Goal: Register for event/course

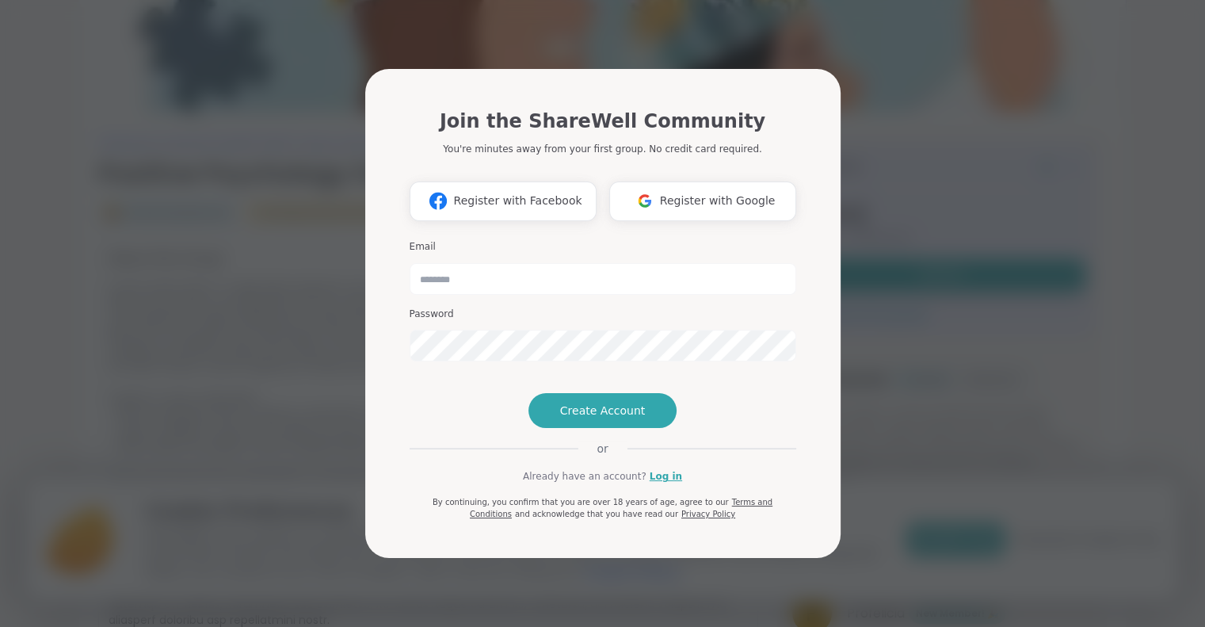
click at [931, 378] on div "Join the ShareWell Community You're minutes away from your first group. No cred…" at bounding box center [603, 313] width 1186 height 627
drag, startPoint x: 930, startPoint y: 373, endPoint x: 703, endPoint y: 162, distance: 310.0
click at [703, 181] on button "Register with Google" at bounding box center [702, 201] width 187 height 40
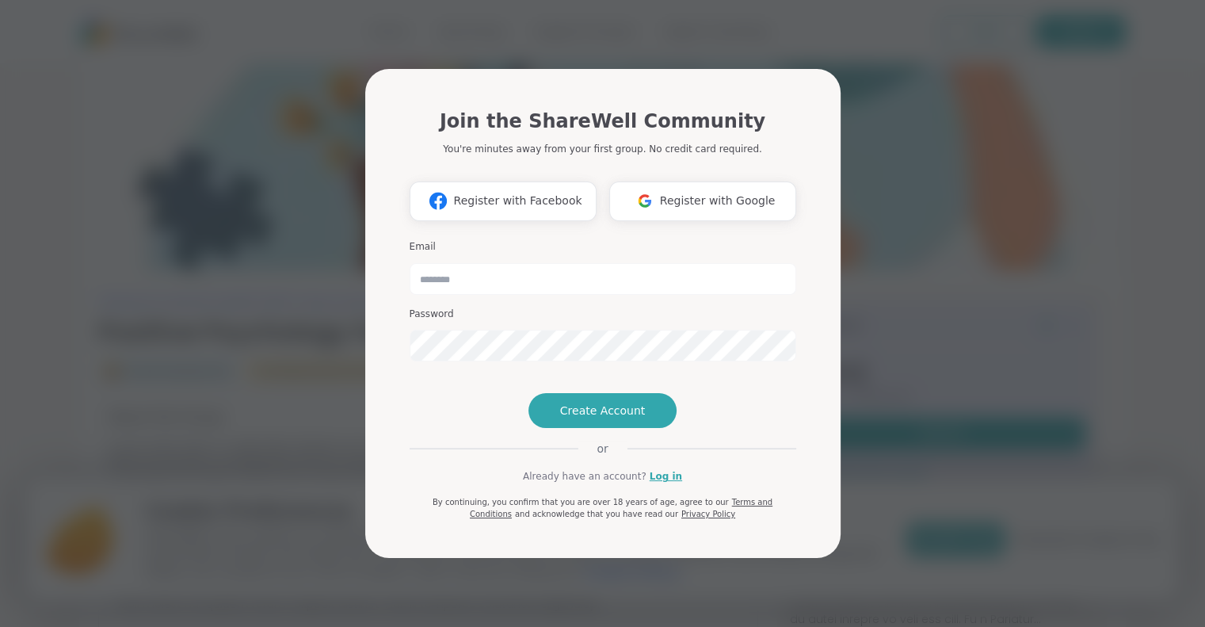
click at [608, 486] on div "Join the ShareWell Community You're minutes away from your first group. No cred…" at bounding box center [603, 307] width 387 height 426
click at [591, 418] on span "Create Account" at bounding box center [603, 410] width 86 height 16
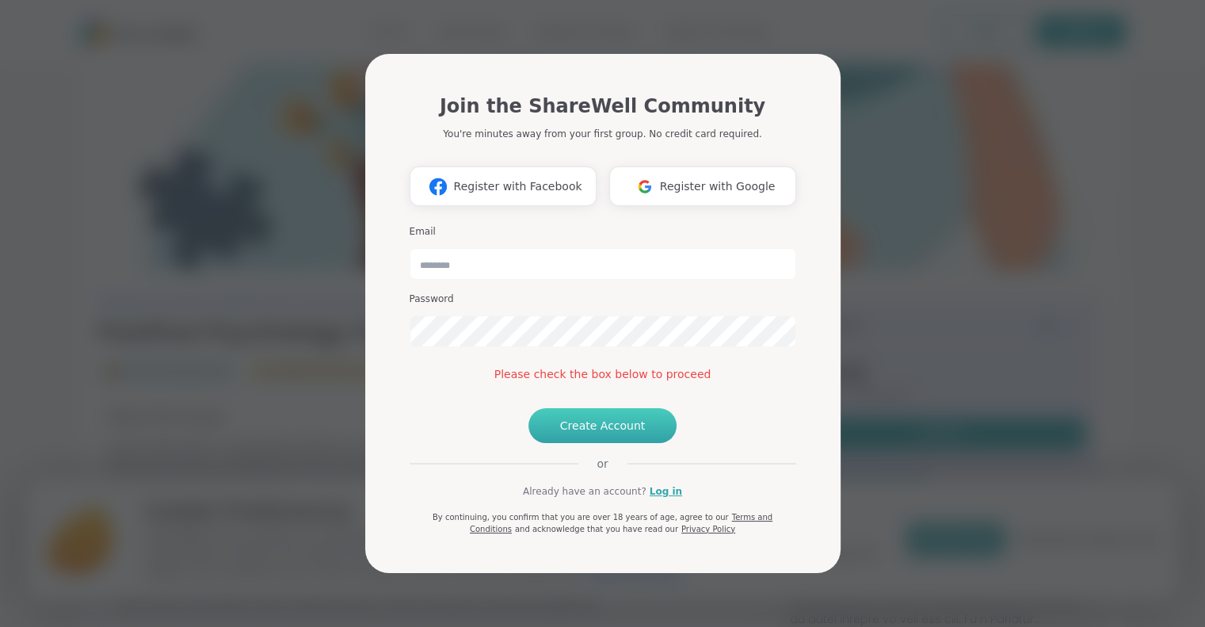
click at [585, 433] on span "Create Account" at bounding box center [603, 426] width 86 height 16
click at [582, 441] on button "Create Account" at bounding box center [602, 425] width 149 height 35
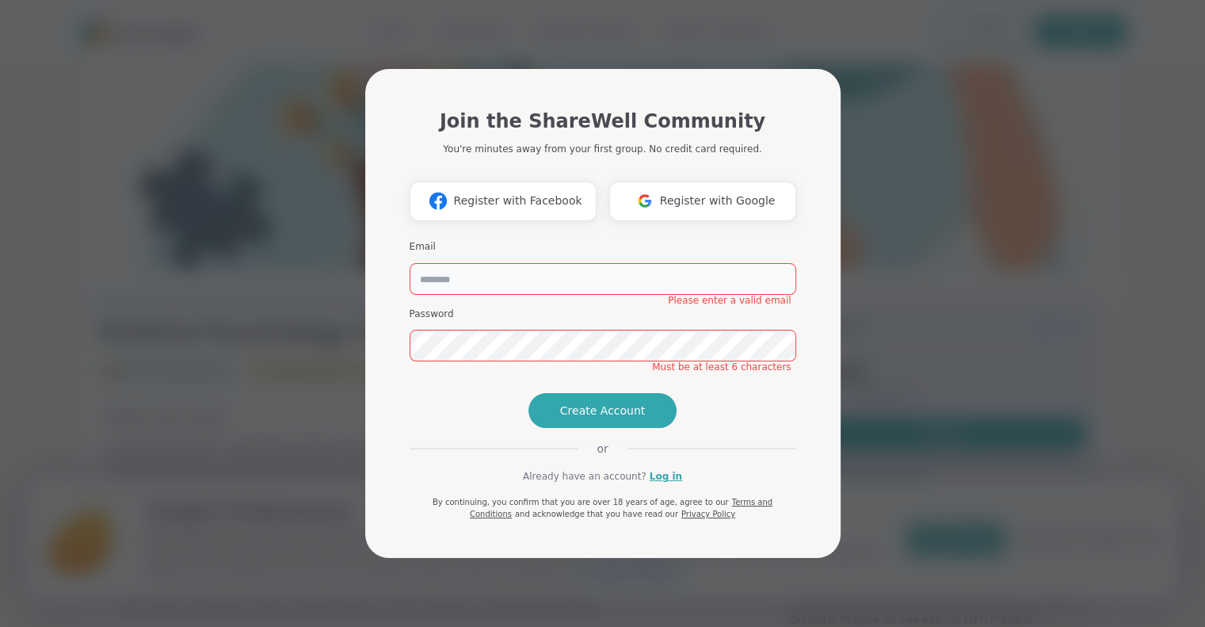
click at [515, 263] on input "email" at bounding box center [603, 279] width 387 height 32
type input "**********"
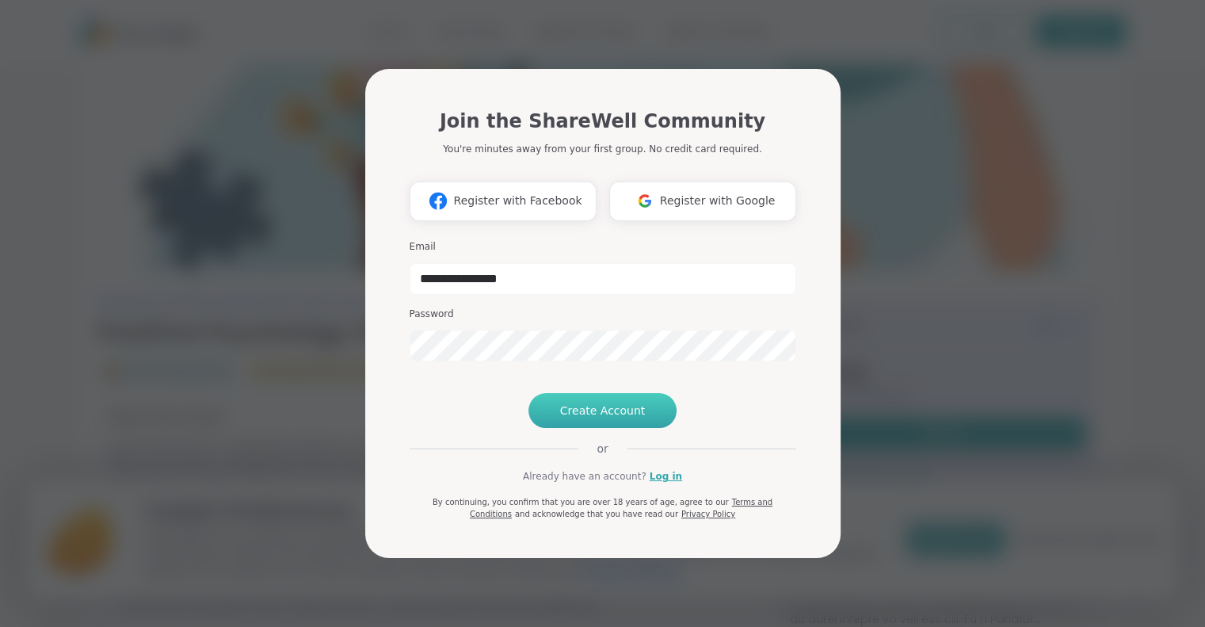
click at [604, 418] on span "Create Account" at bounding box center [603, 410] width 86 height 16
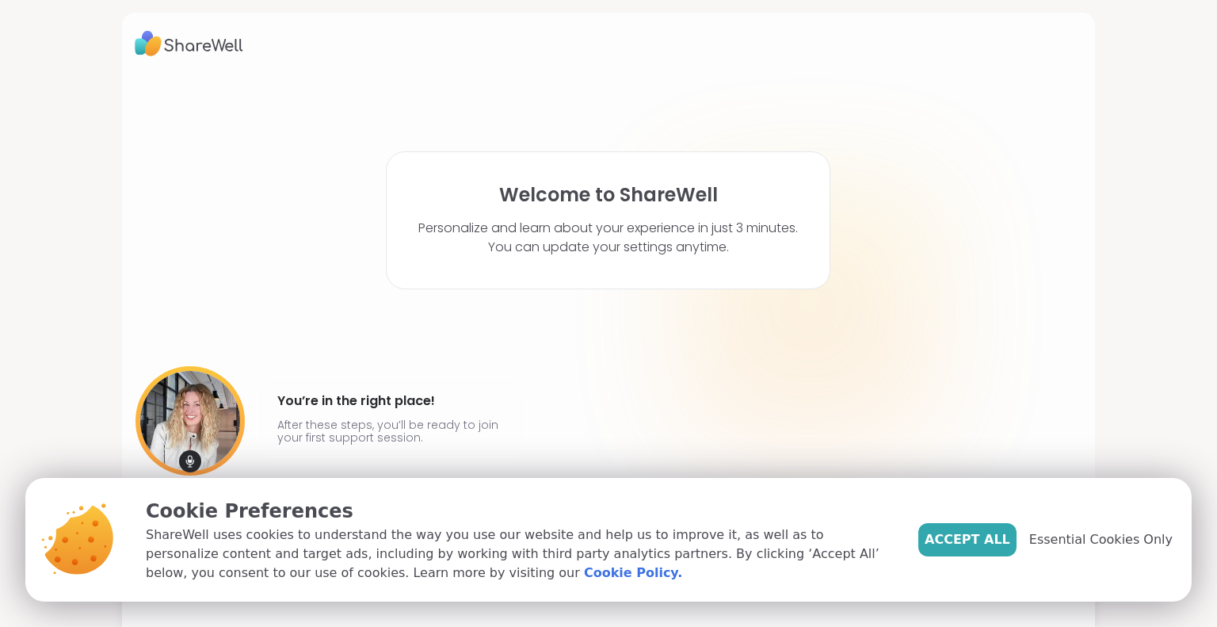
click at [1001, 547] on span "Accept All" at bounding box center [968, 539] width 86 height 19
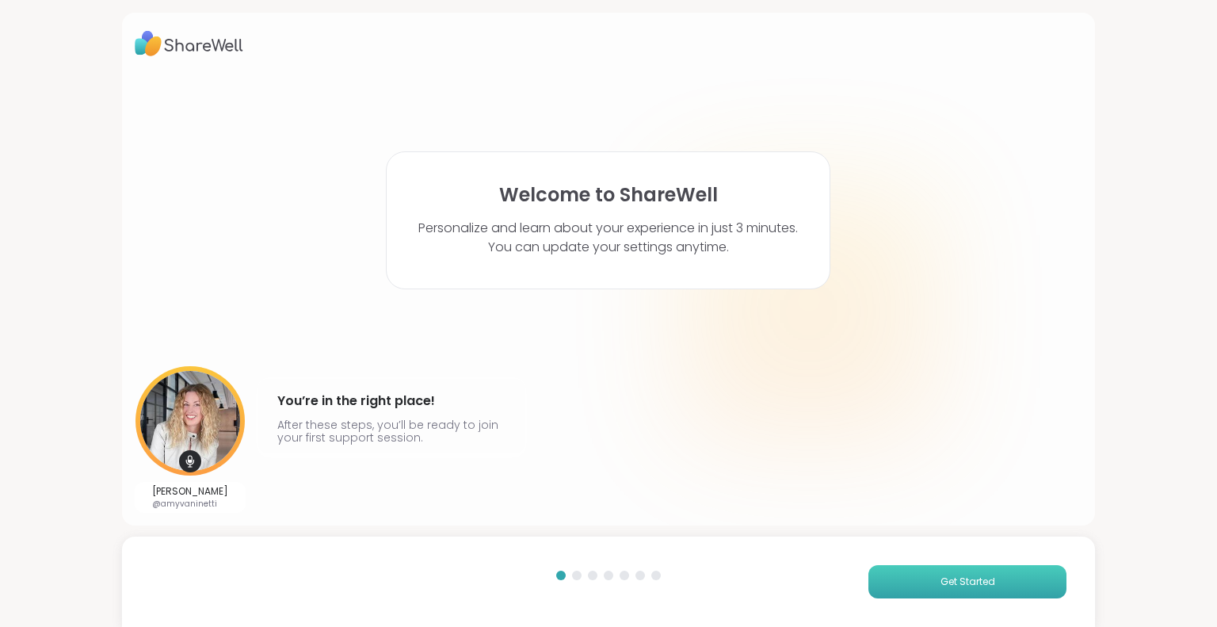
click at [965, 577] on span "Get Started" at bounding box center [967, 581] width 55 height 14
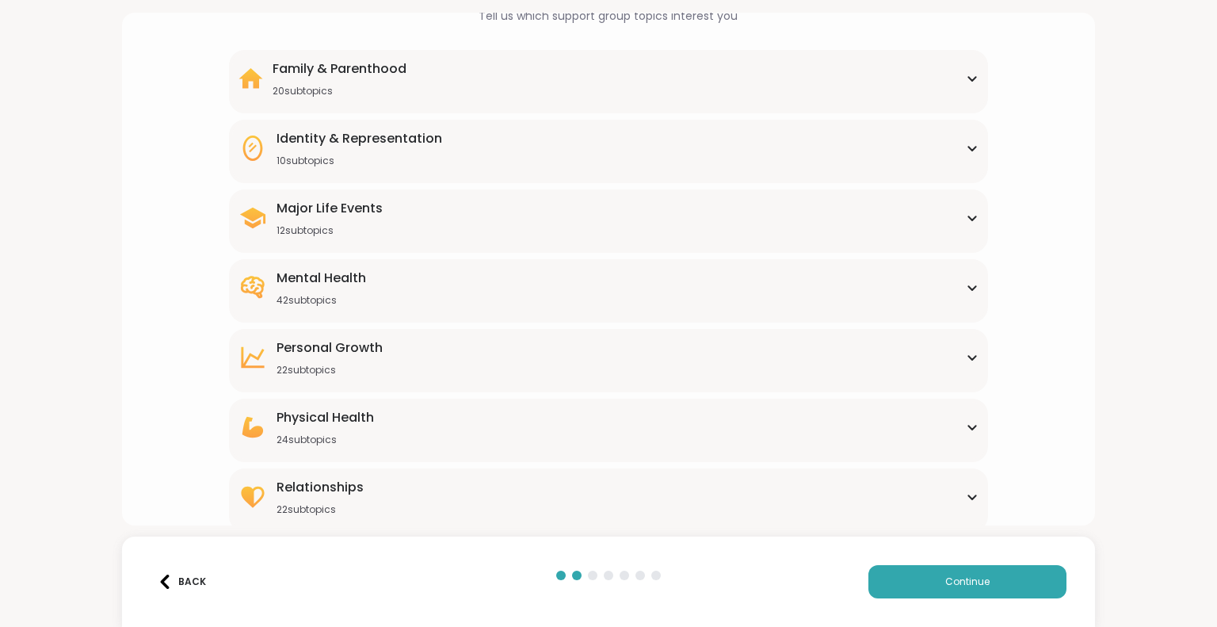
scroll to position [116, 0]
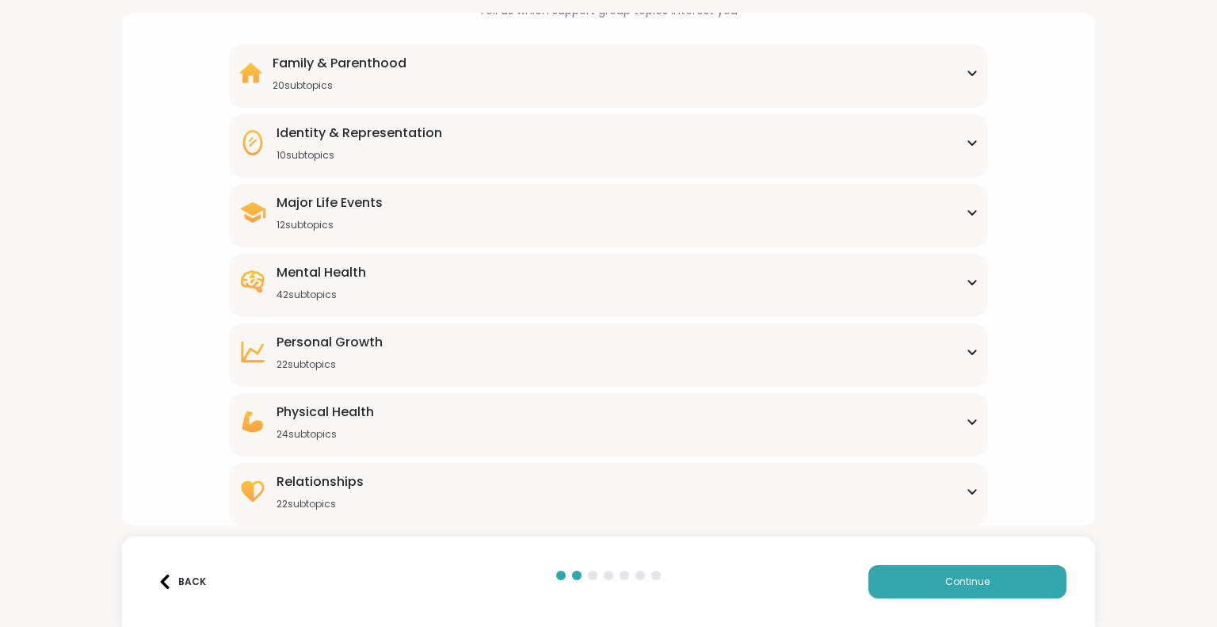
click at [366, 420] on div "Physical Health" at bounding box center [325, 411] width 97 height 19
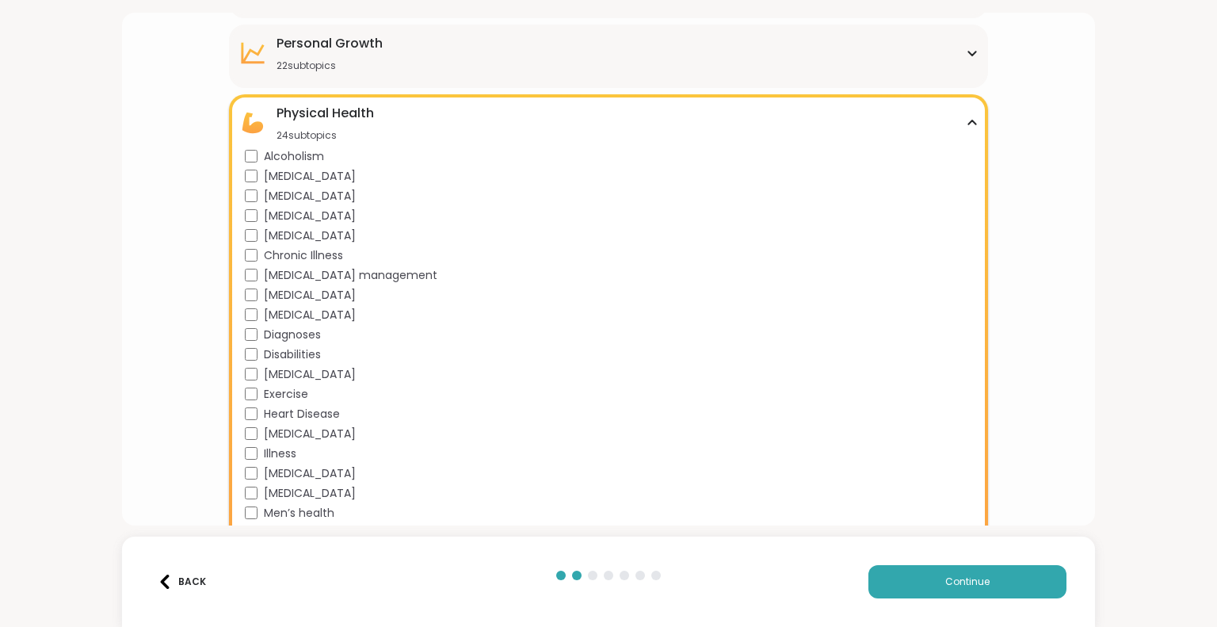
scroll to position [351, 0]
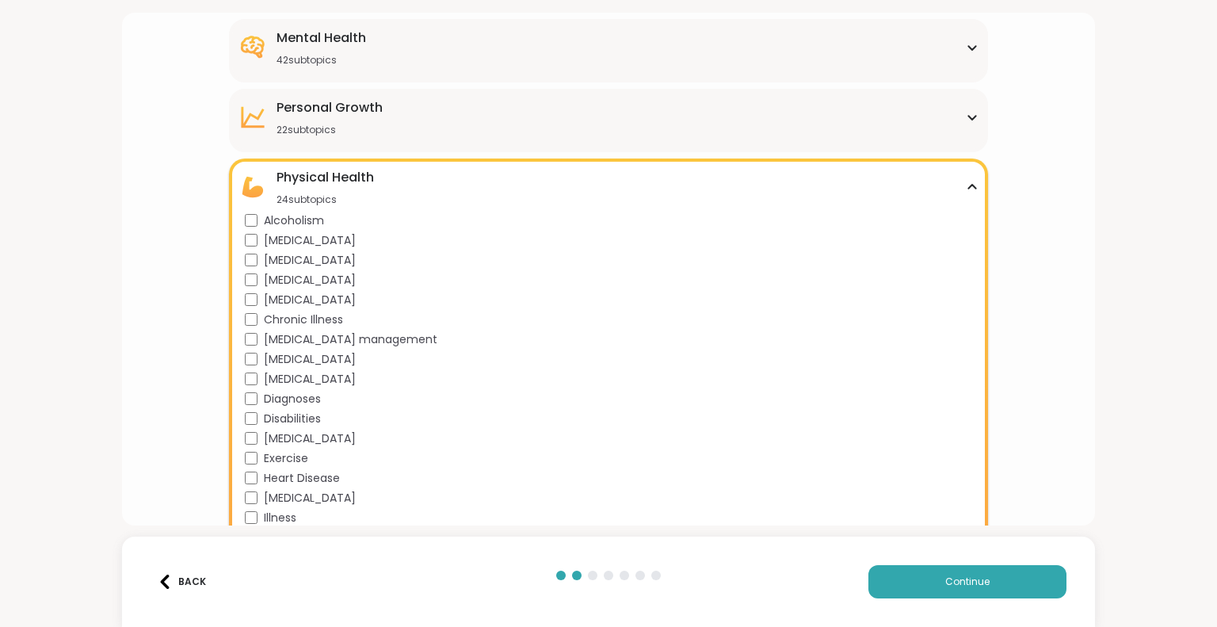
click at [304, 316] on span "Chronic Illness" at bounding box center [303, 319] width 79 height 17
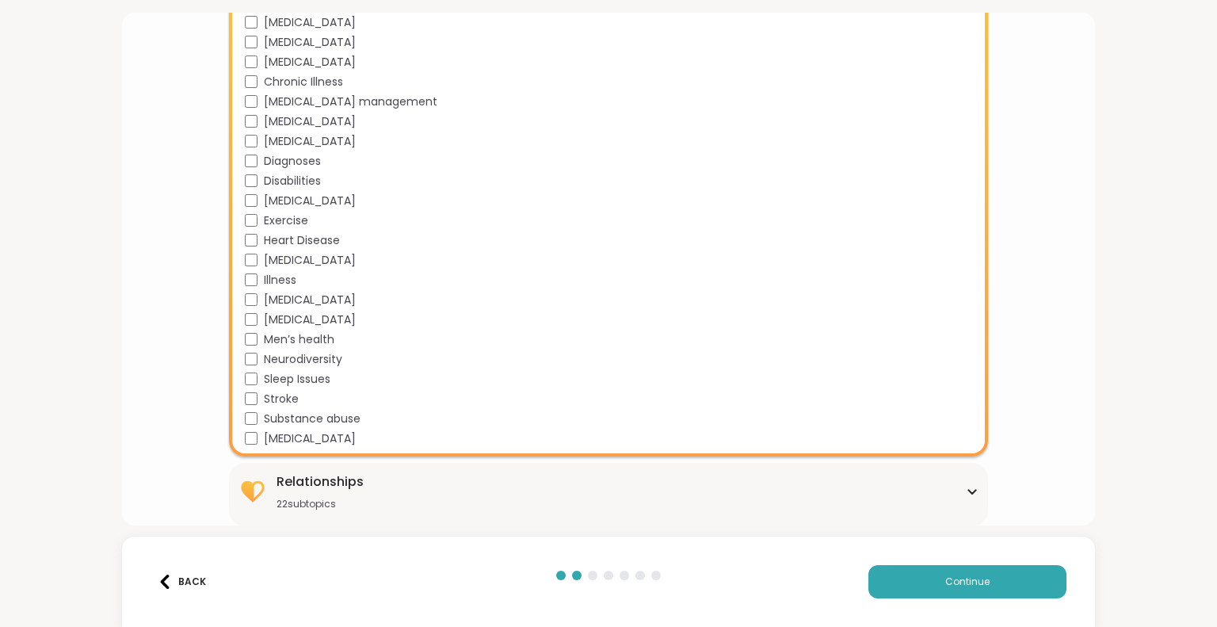
click at [380, 98] on span "[MEDICAL_DATA] management" at bounding box center [351, 101] width 174 height 17
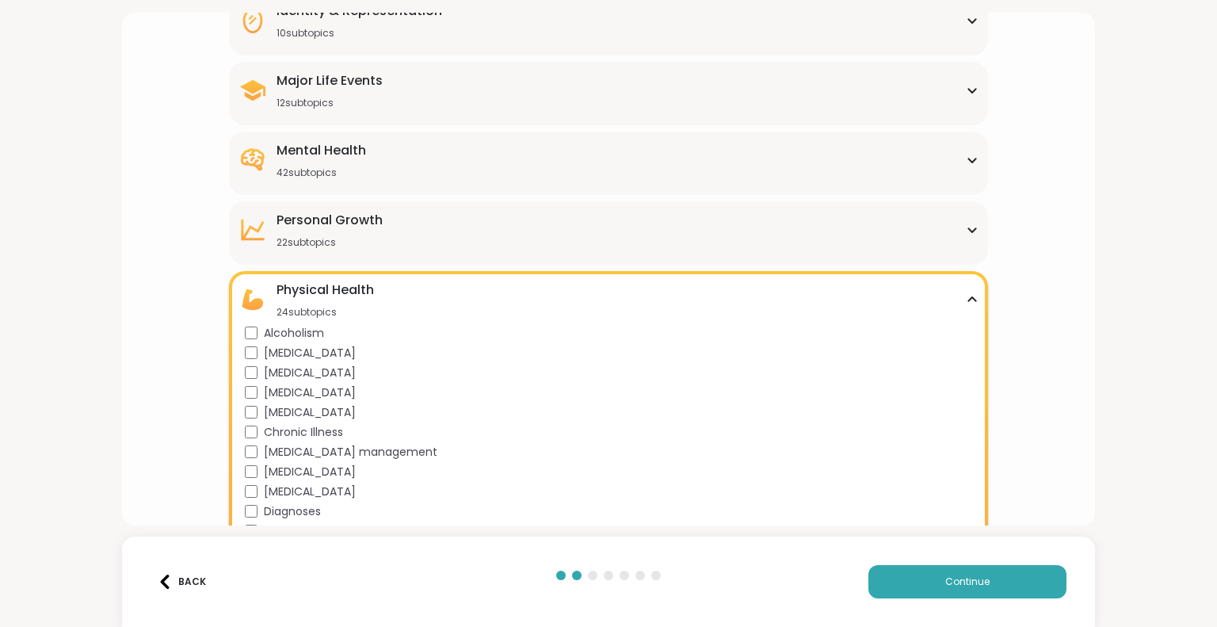
scroll to position [193, 0]
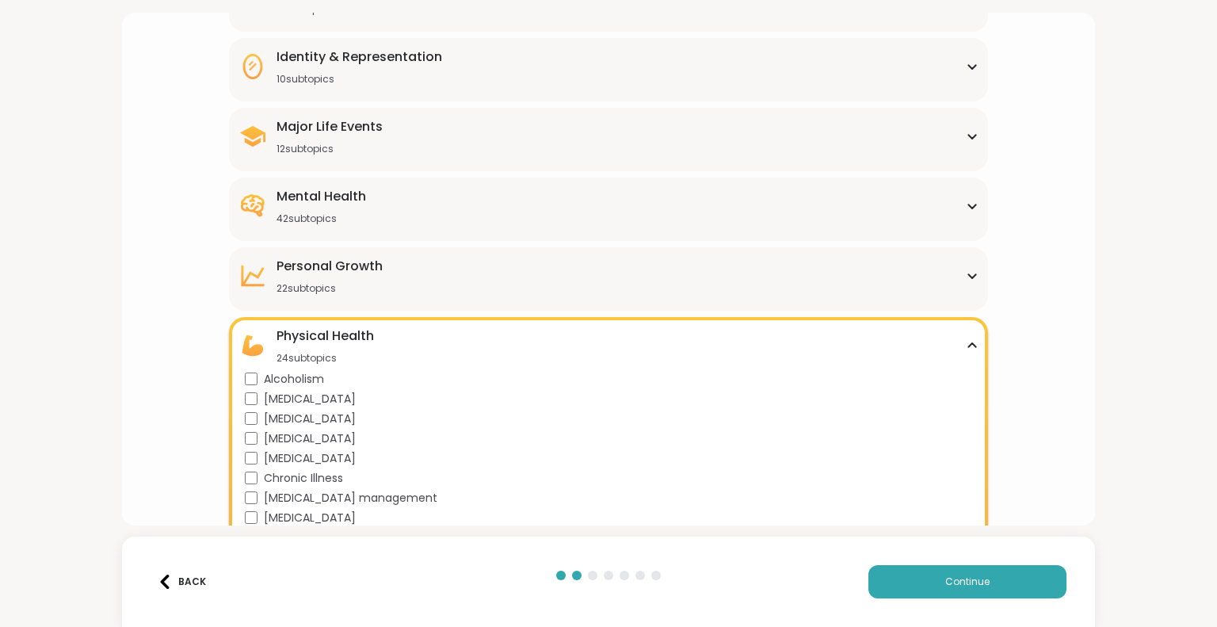
click at [309, 199] on div "Mental Health" at bounding box center [322, 196] width 90 height 19
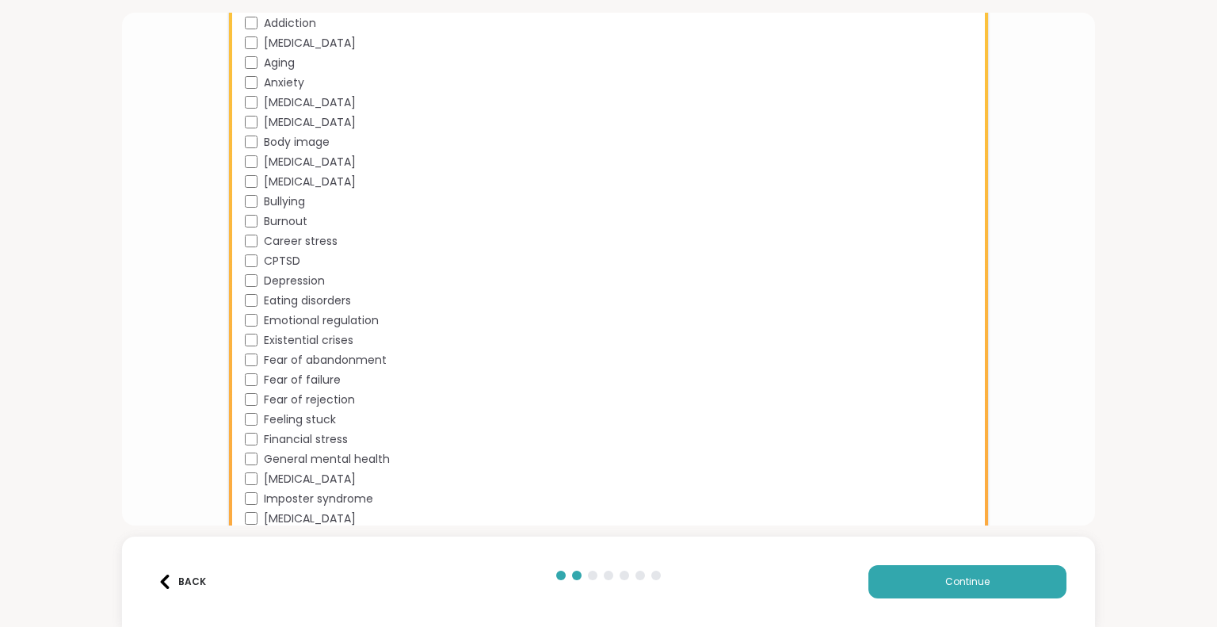
scroll to position [430, 0]
click at [295, 277] on span "Depression" at bounding box center [294, 279] width 61 height 17
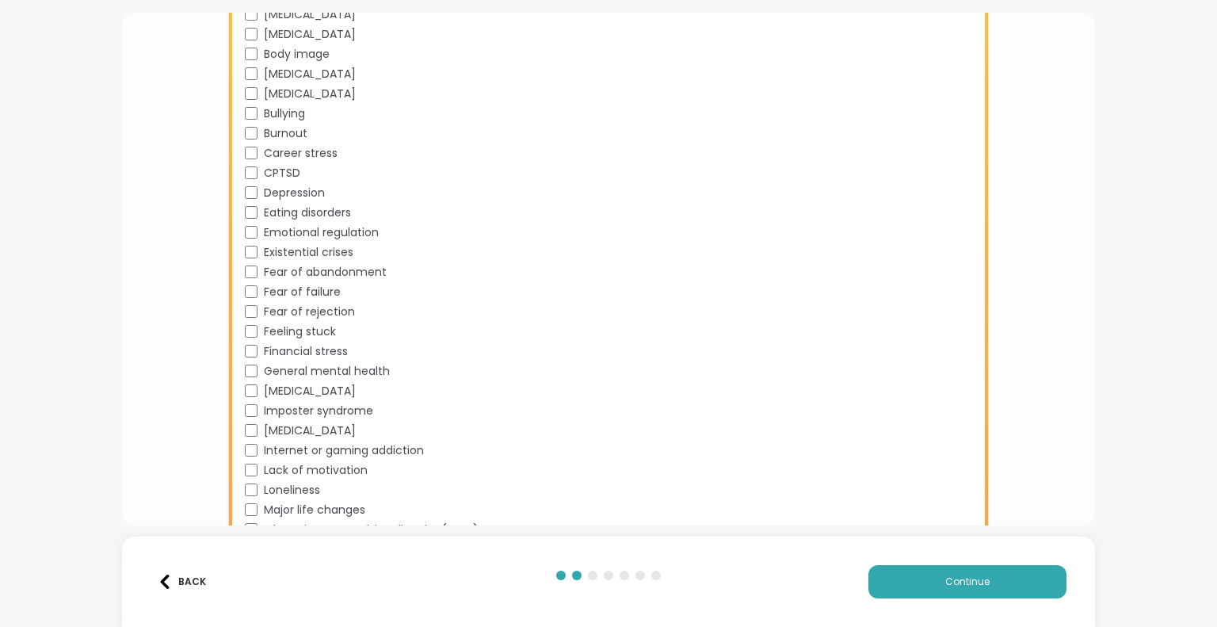
scroll to position [509, 0]
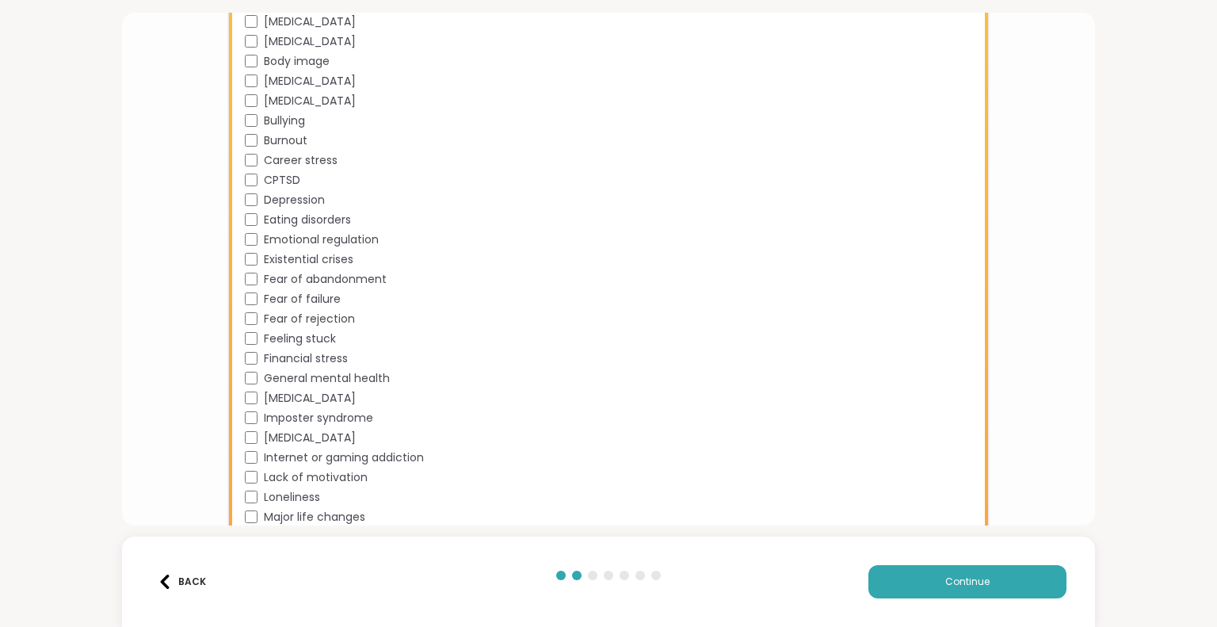
click at [311, 218] on span "Eating disorders" at bounding box center [307, 220] width 87 height 17
click at [951, 573] on button "Continue" at bounding box center [967, 581] width 198 height 33
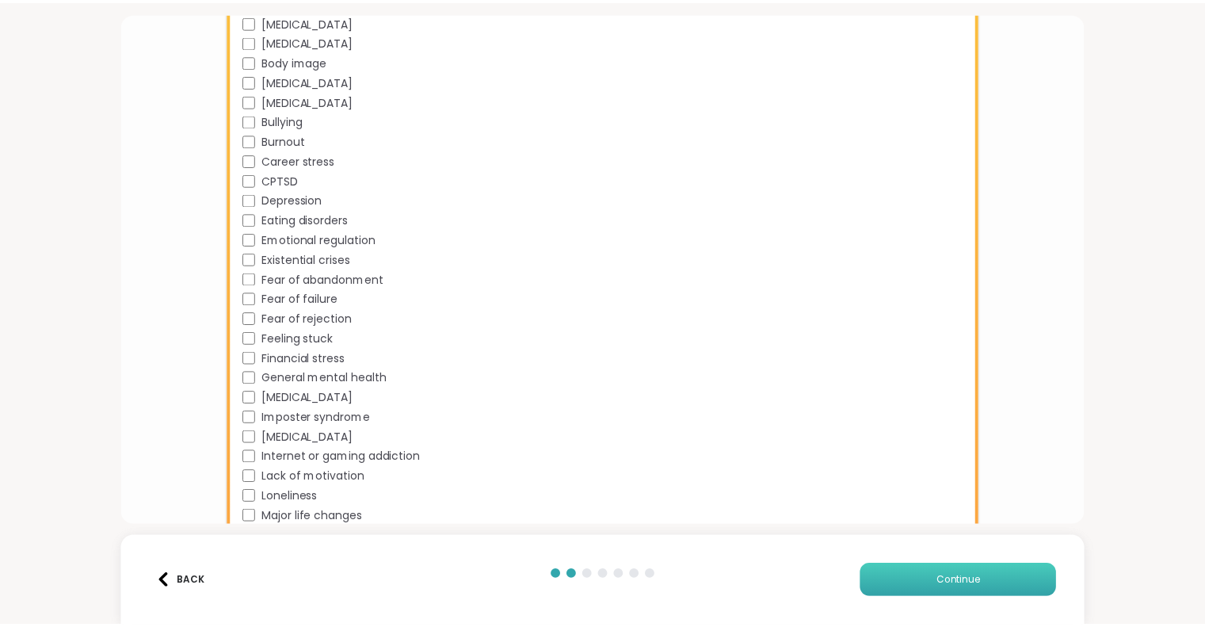
scroll to position [0, 0]
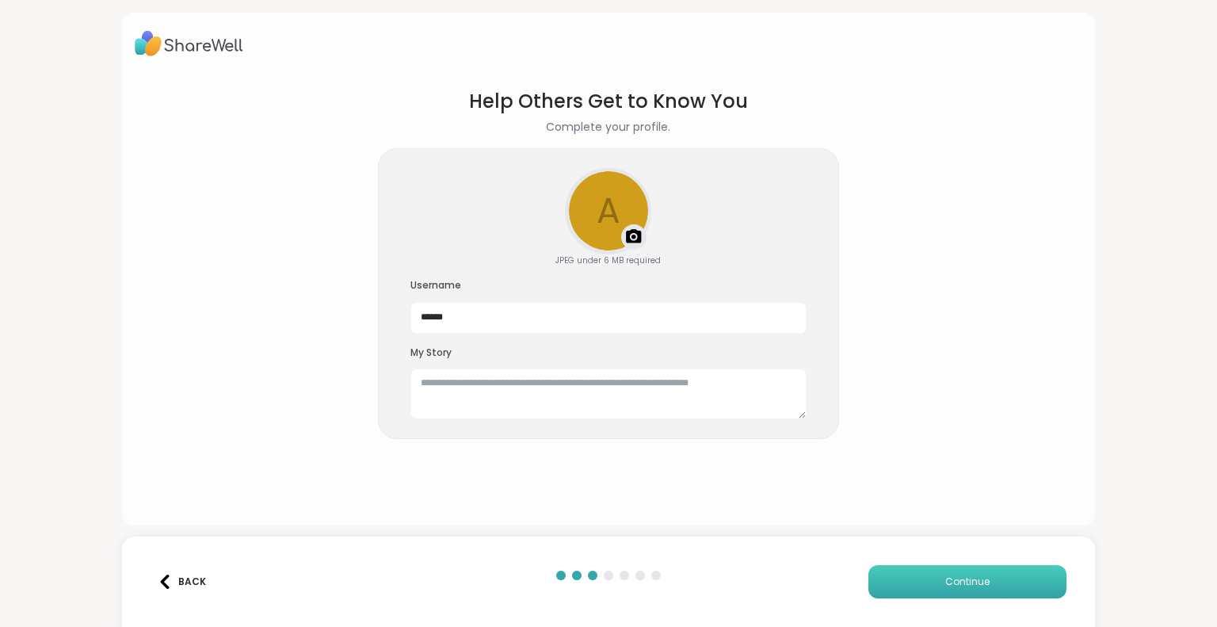
click at [984, 587] on button "Continue" at bounding box center [967, 581] width 198 height 33
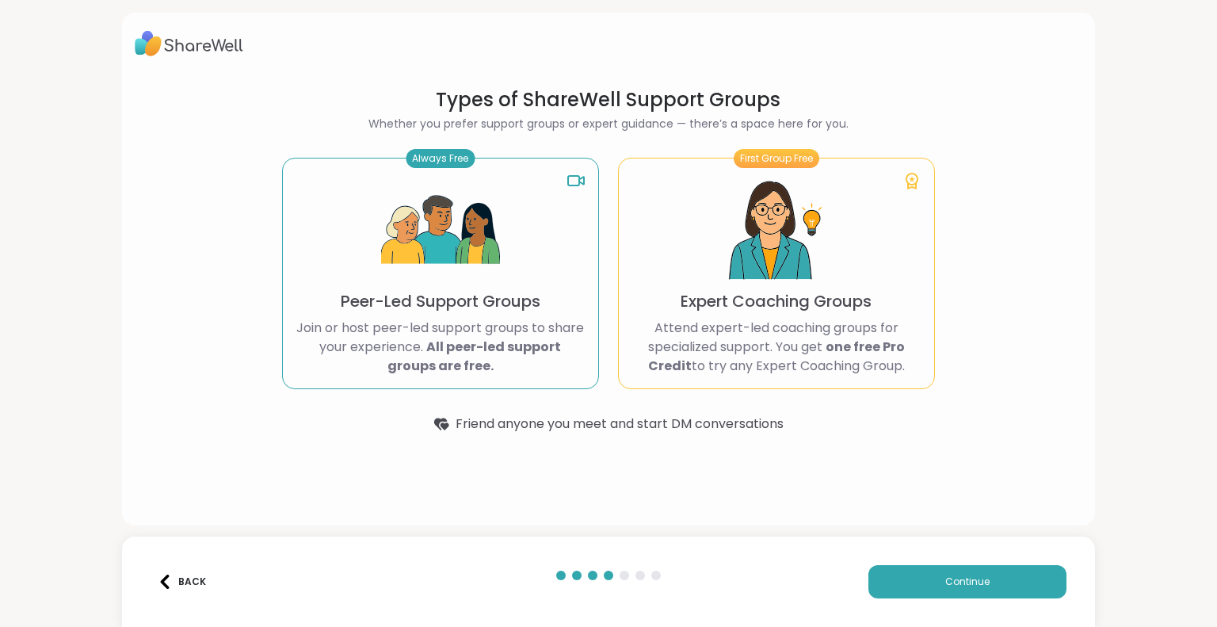
click at [784, 340] on p "Attend expert-led coaching groups for specialized support. You get one free Pro…" at bounding box center [776, 346] width 290 height 57
click at [500, 351] on b "All peer-led support groups are free." at bounding box center [474, 356] width 174 height 37
click at [381, 231] on img at bounding box center [440, 230] width 119 height 119
click at [425, 201] on img at bounding box center [440, 230] width 119 height 119
click at [435, 149] on div "Always Free" at bounding box center [440, 158] width 69 height 19
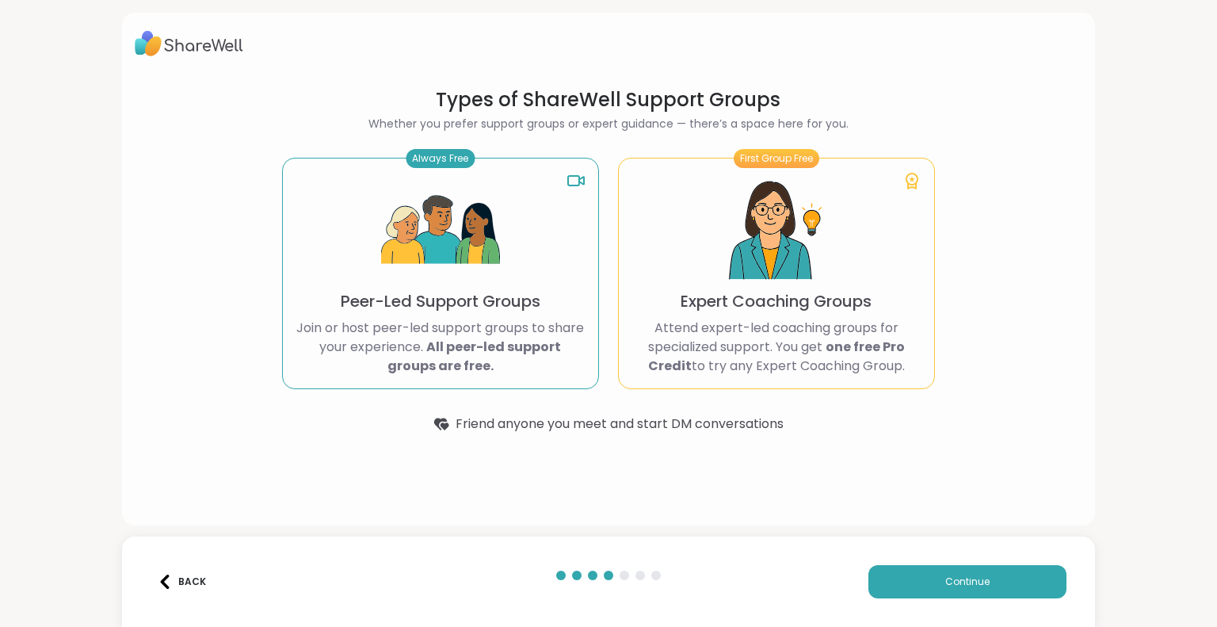
click at [463, 247] on img at bounding box center [440, 230] width 119 height 119
click at [970, 585] on span "Continue" at bounding box center [967, 581] width 44 height 14
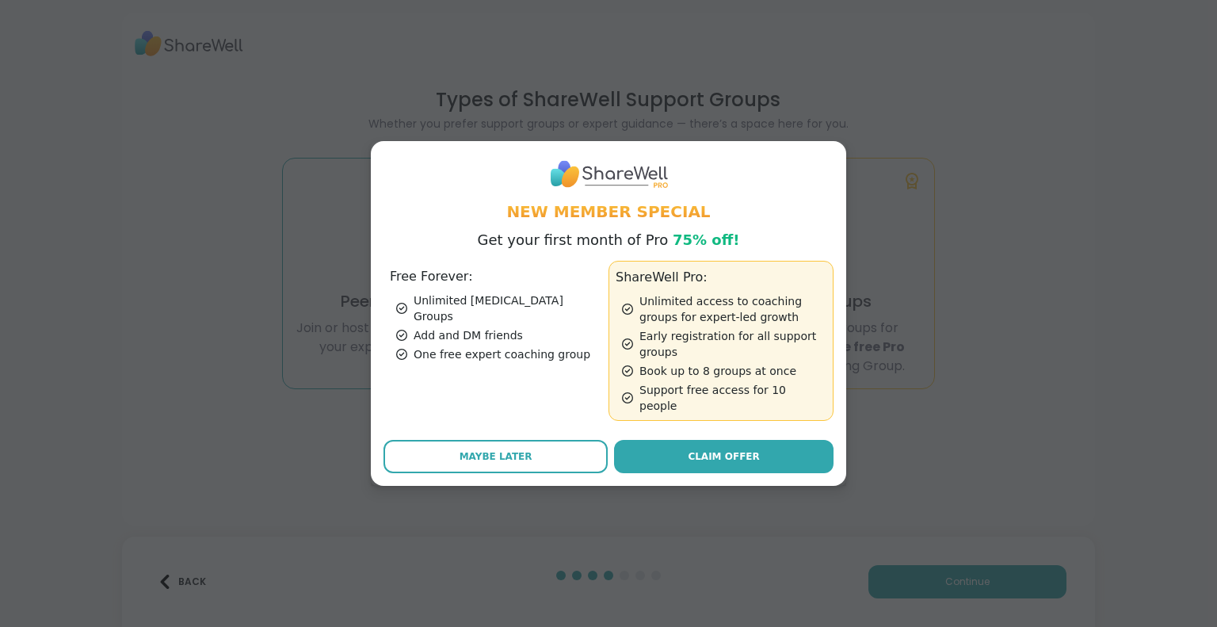
click at [524, 351] on div "One free expert coaching group" at bounding box center [499, 354] width 206 height 16
click at [510, 315] on div "Unlimited [MEDICAL_DATA] Groups" at bounding box center [499, 308] width 206 height 32
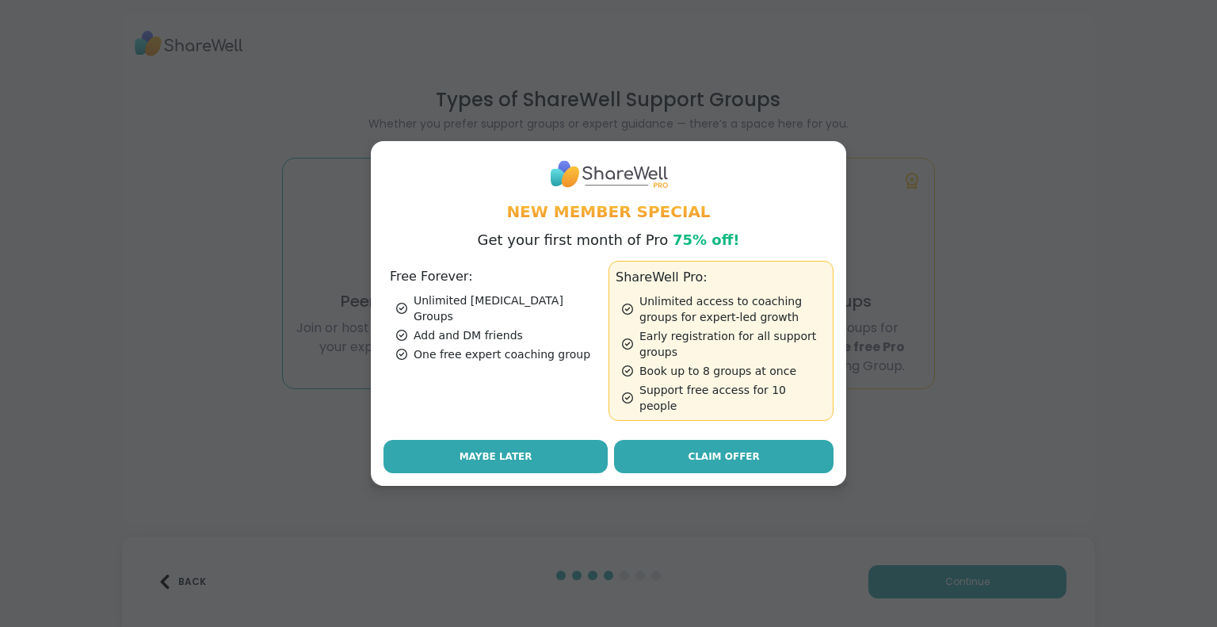
click at [544, 443] on button "Maybe Later" at bounding box center [495, 456] width 224 height 33
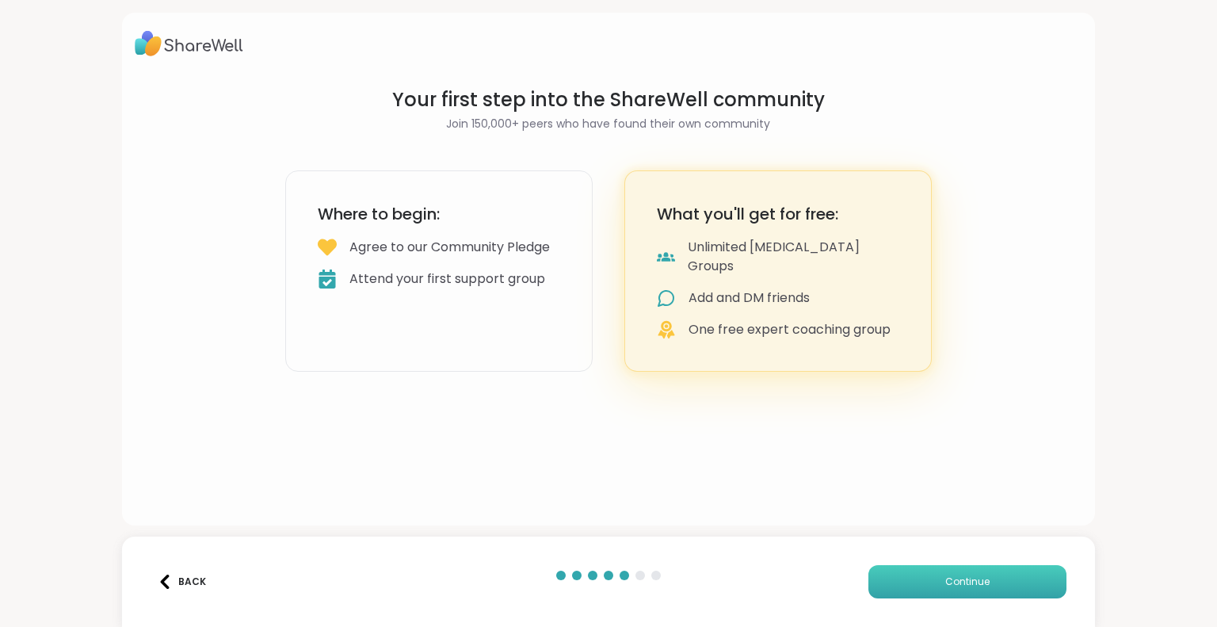
click at [954, 584] on span "Continue" at bounding box center [967, 581] width 44 height 14
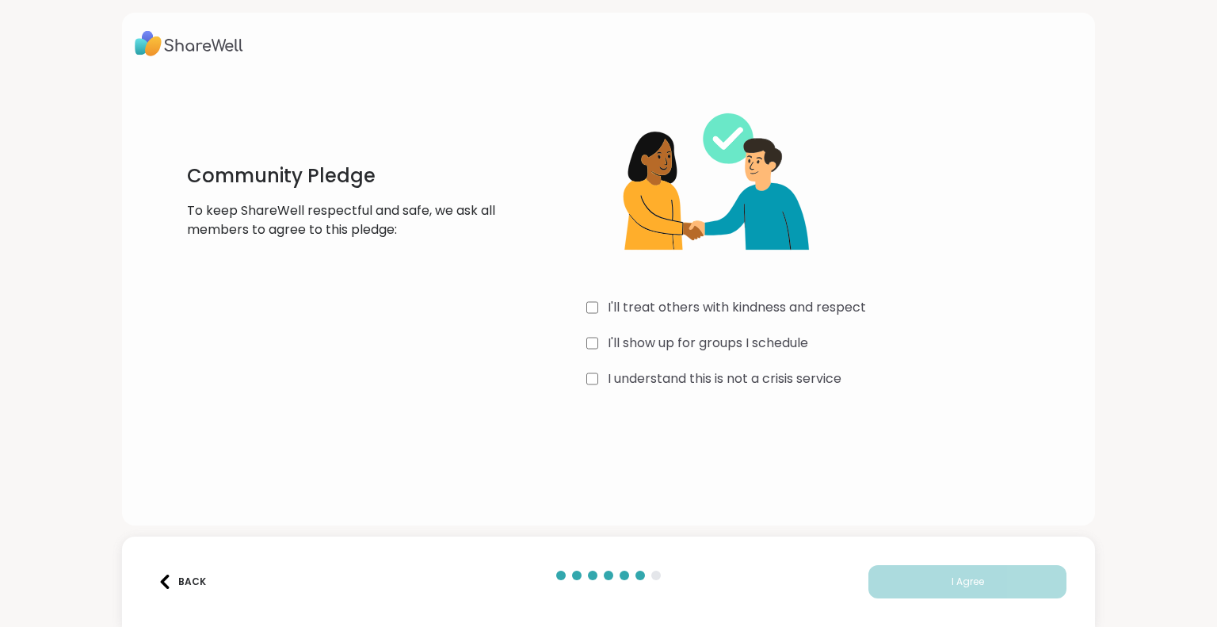
click at [593, 314] on div "I'll treat others with kindness and respect" at bounding box center [823, 307] width 475 height 19
click at [597, 345] on div "I'll show up for groups I schedule" at bounding box center [823, 343] width 475 height 19
click at [601, 376] on div "I understand this is not a crisis service" at bounding box center [823, 378] width 475 height 19
click at [929, 582] on button "I Agree" at bounding box center [967, 581] width 198 height 33
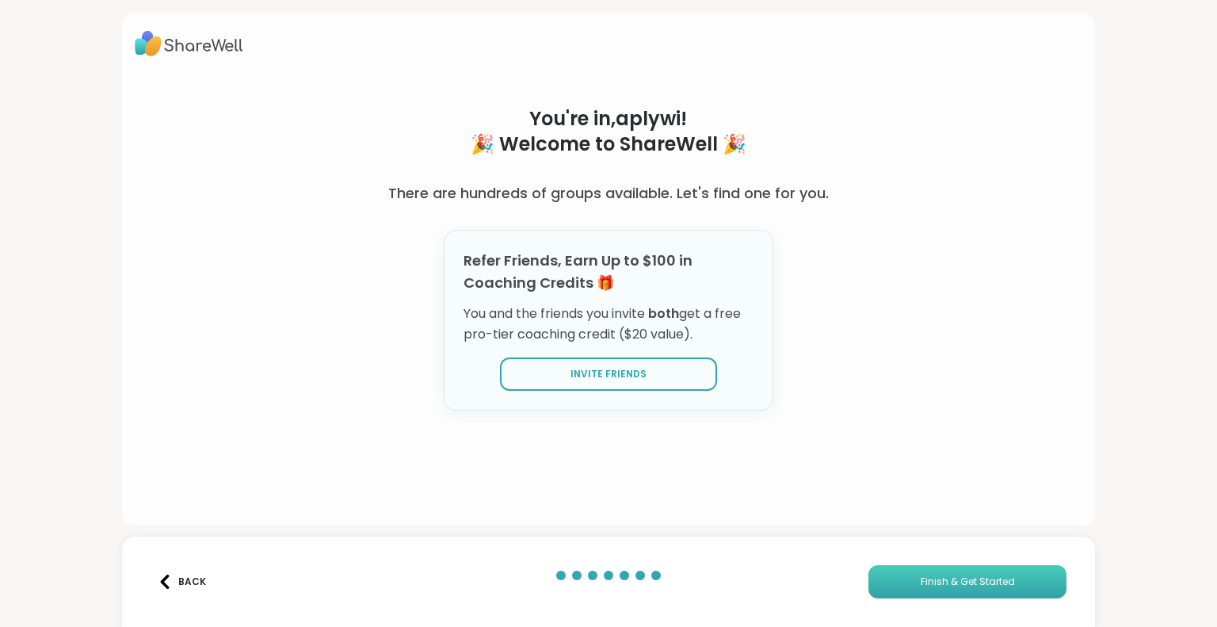
click at [958, 576] on span "Finish & Get Started" at bounding box center [968, 581] width 94 height 14
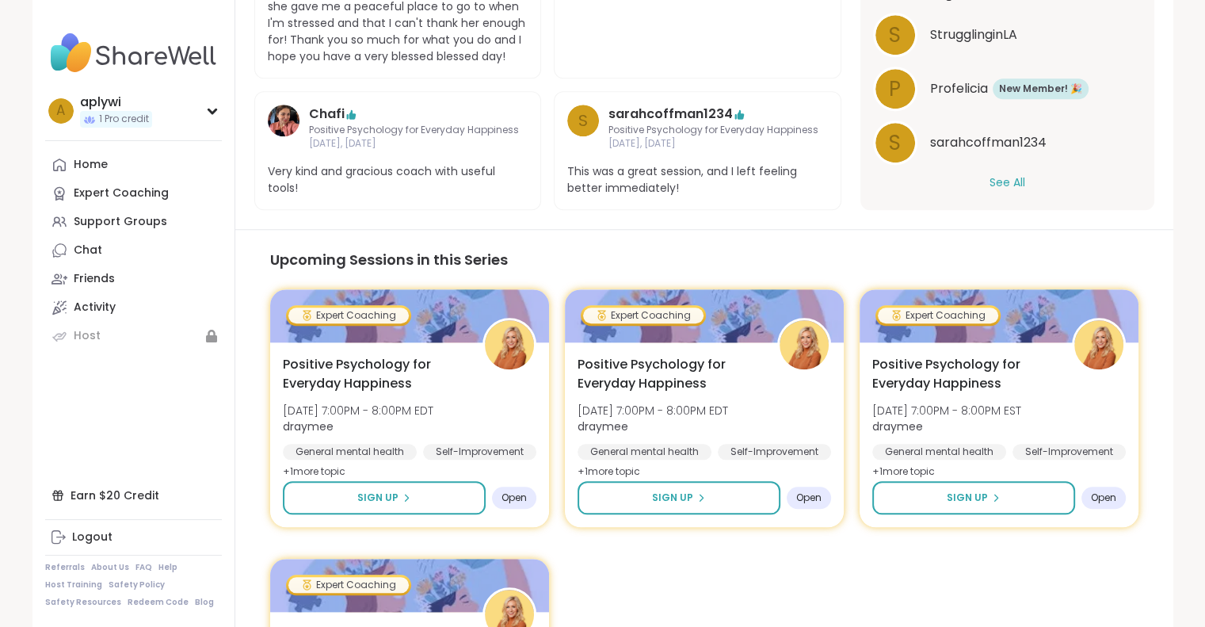
scroll to position [1379, 0]
click at [124, 219] on div "Support Groups" at bounding box center [120, 222] width 93 height 16
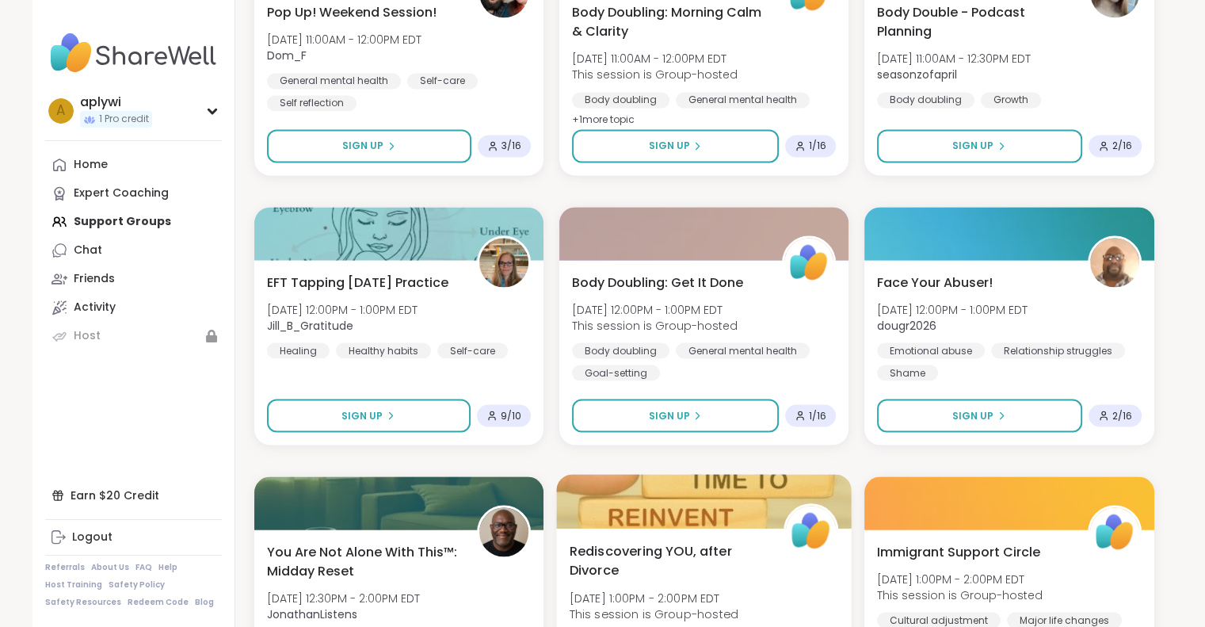
scroll to position [2924, 0]
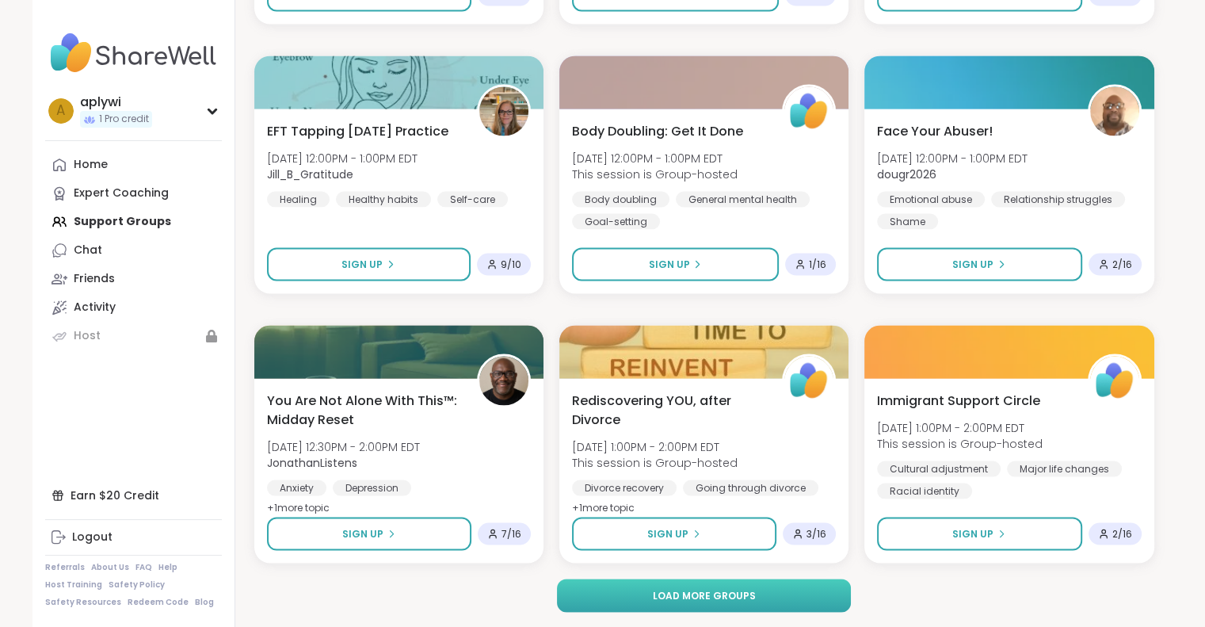
click at [717, 596] on span "Load more groups" at bounding box center [703, 595] width 103 height 14
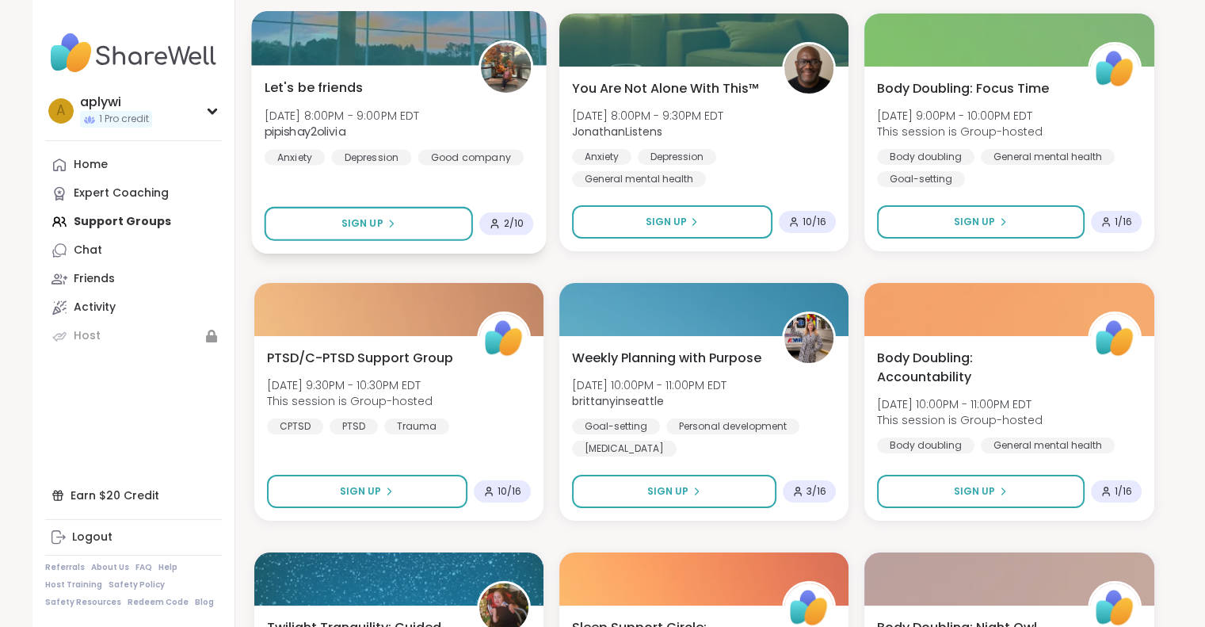
scroll to position [6014, 0]
